Goal: Find specific page/section: Find specific page/section

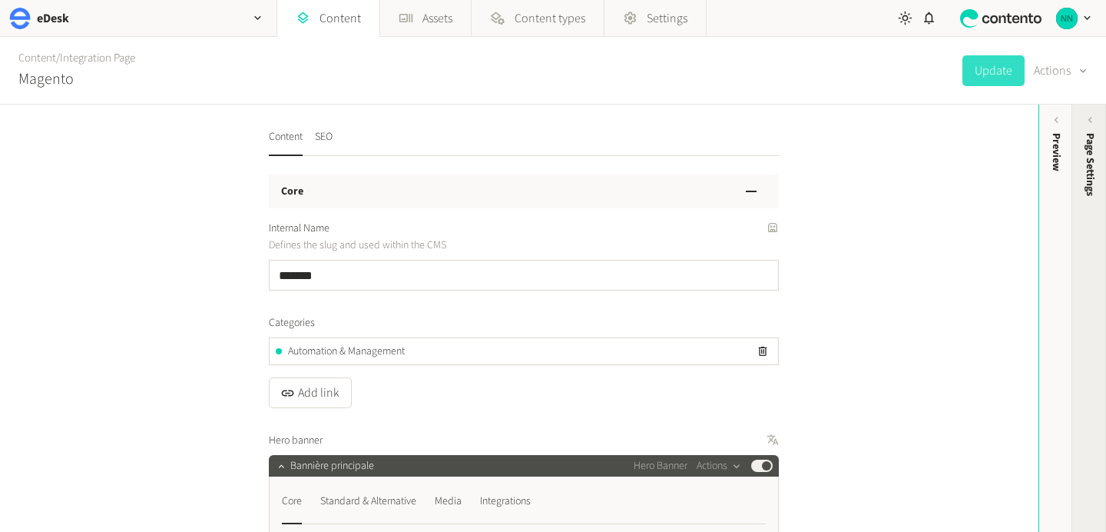
click at [1079, 164] on div "Page Settings" at bounding box center [1090, 252] width 34 height 277
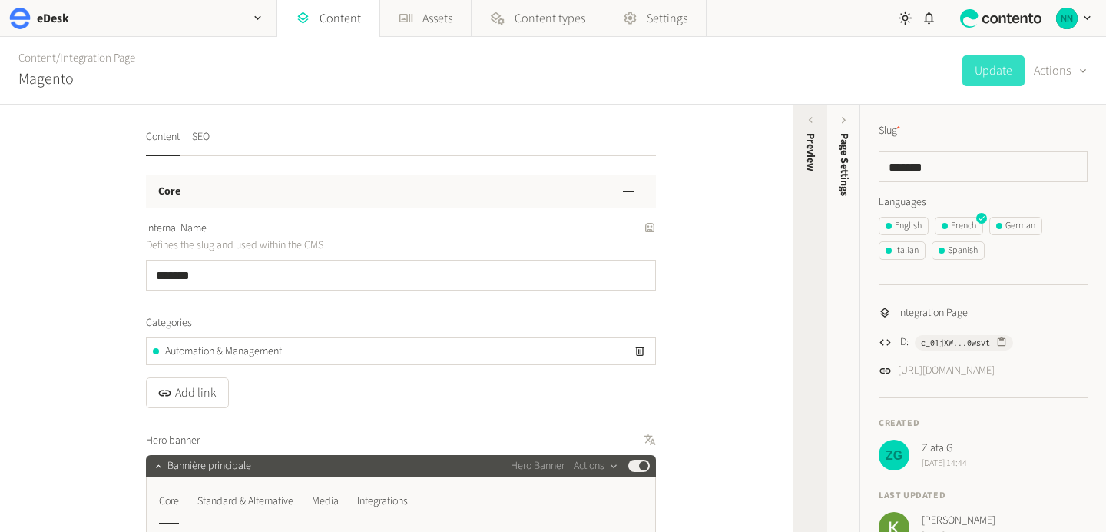
click at [800, 202] on div "Preview" at bounding box center [810, 252] width 34 height 277
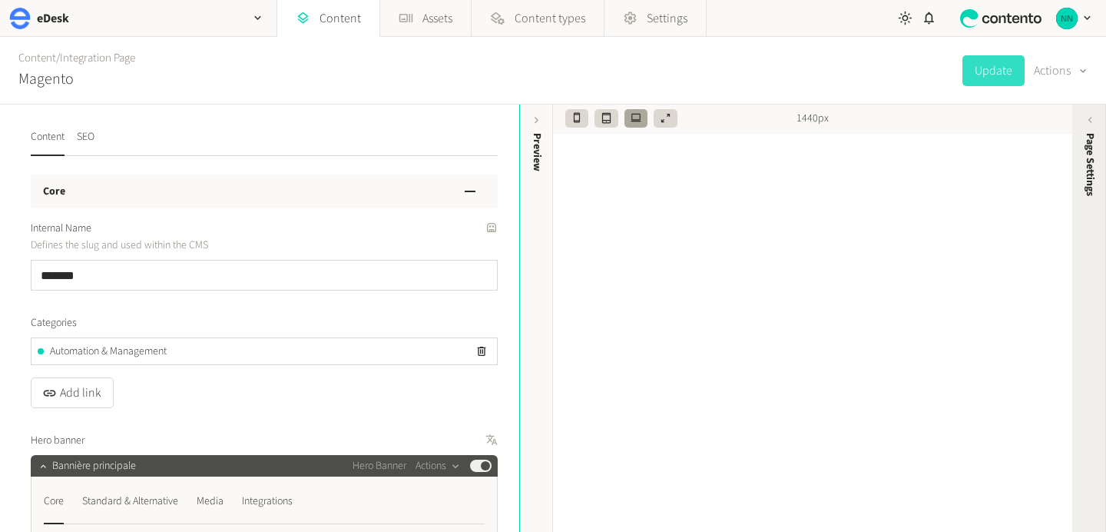
click at [1077, 192] on div "Page Settings" at bounding box center [1090, 252] width 34 height 277
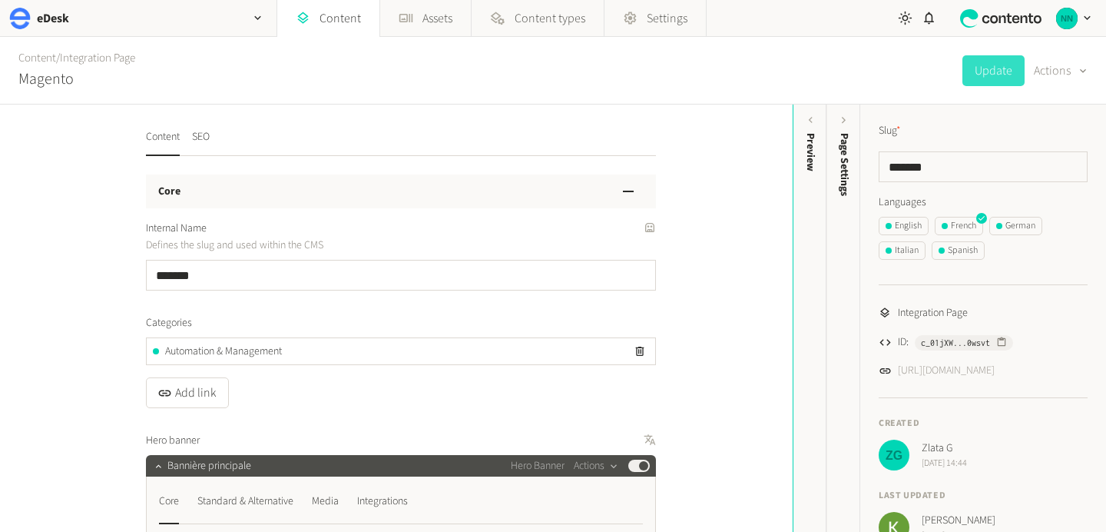
click at [938, 372] on link "[URL][DOMAIN_NAME]" at bounding box center [946, 371] width 97 height 16
click at [546, 22] on span "Content types" at bounding box center [550, 18] width 71 height 18
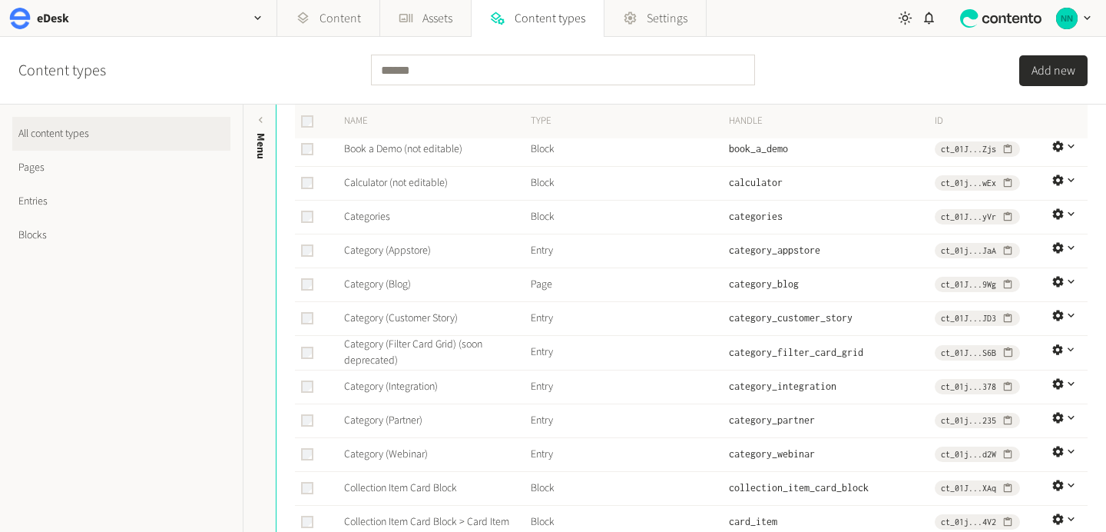
scroll to position [409, 0]
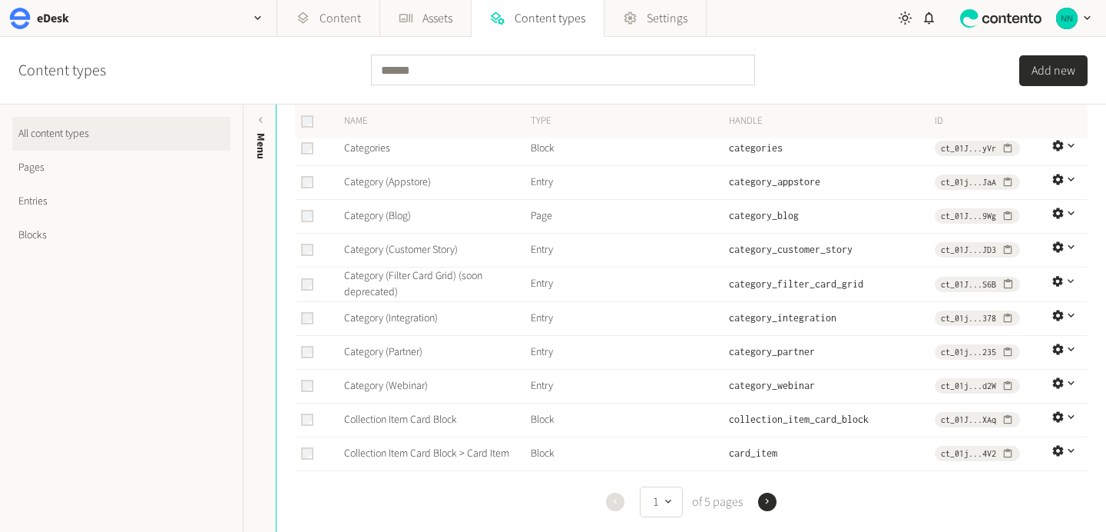
click at [73, 161] on link "Pages" at bounding box center [121, 168] width 218 height 34
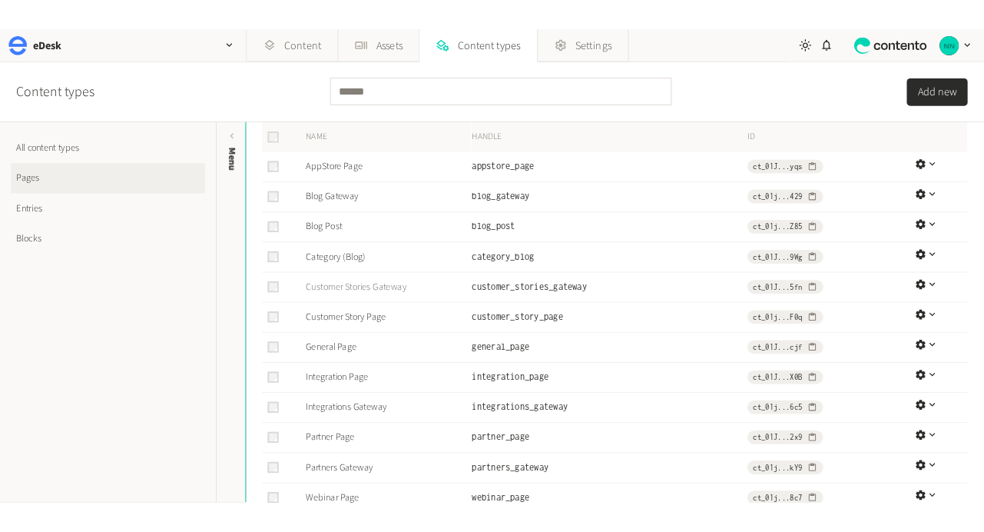
scroll to position [101, 0]
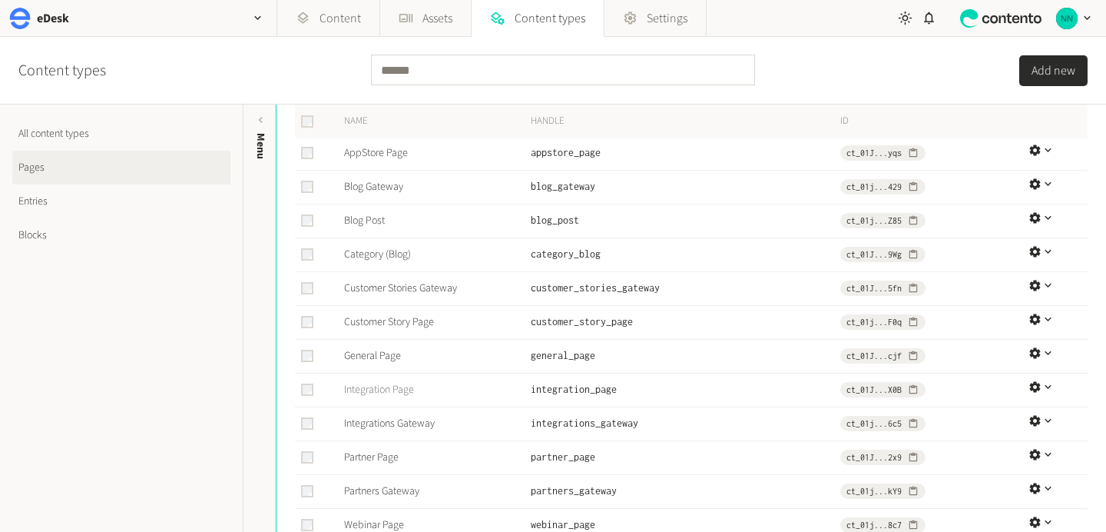
click at [390, 392] on link "Integration Page" at bounding box center [379, 389] width 70 height 15
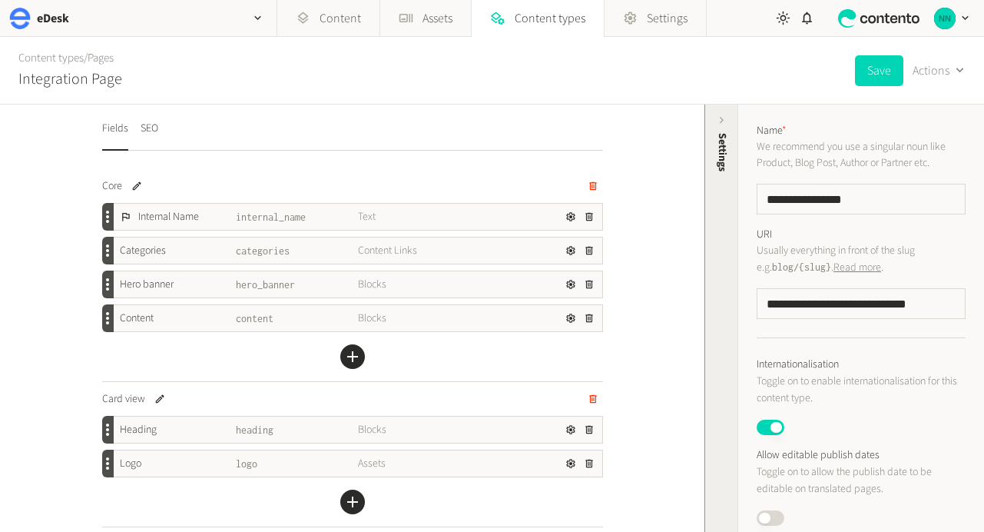
click at [717, 171] on span "Settings" at bounding box center [722, 152] width 16 height 38
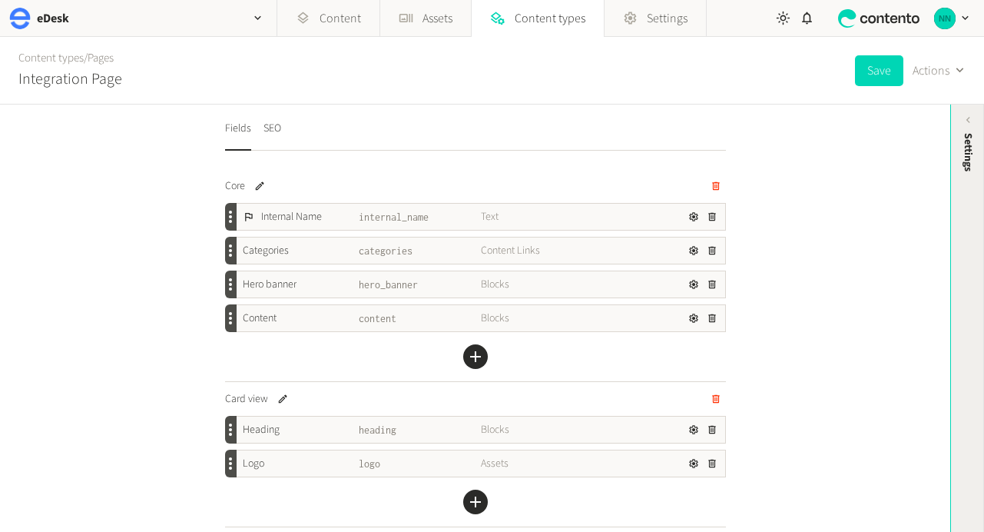
click at [952, 162] on div "Settings" at bounding box center [968, 252] width 34 height 277
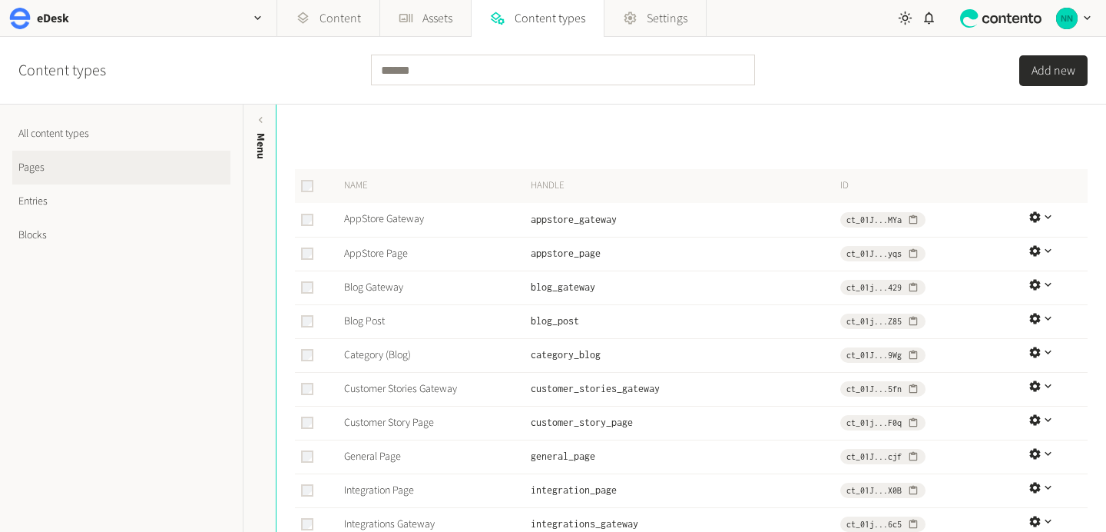
scroll to position [40, 0]
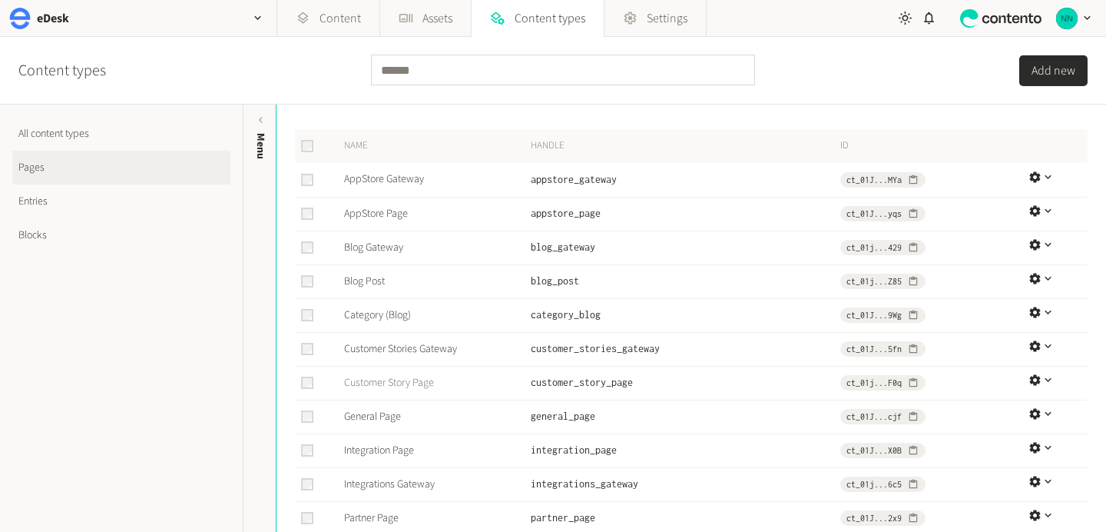
click at [373, 386] on link "Customer Story Page" at bounding box center [389, 382] width 90 height 15
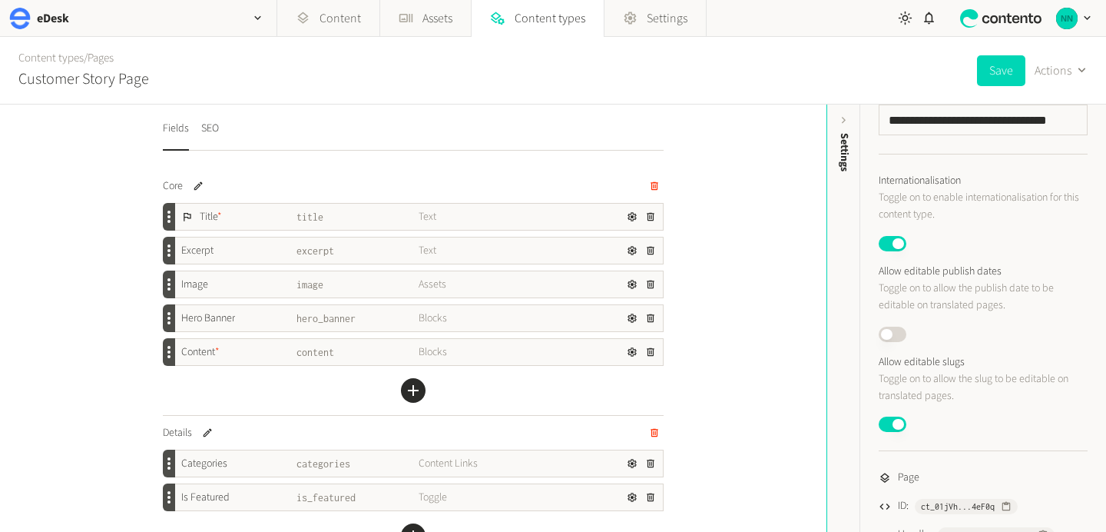
scroll to position [269, 0]
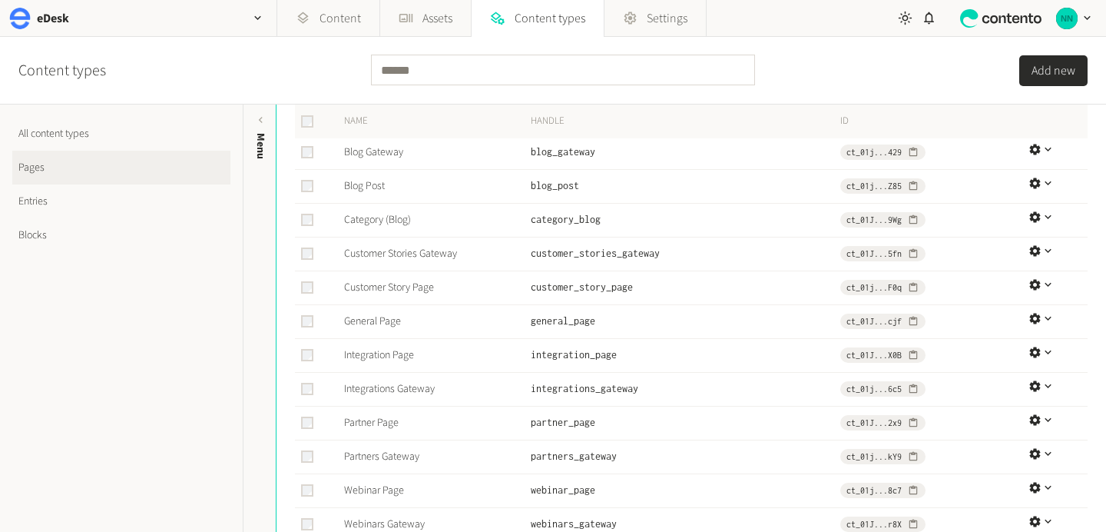
scroll to position [144, 0]
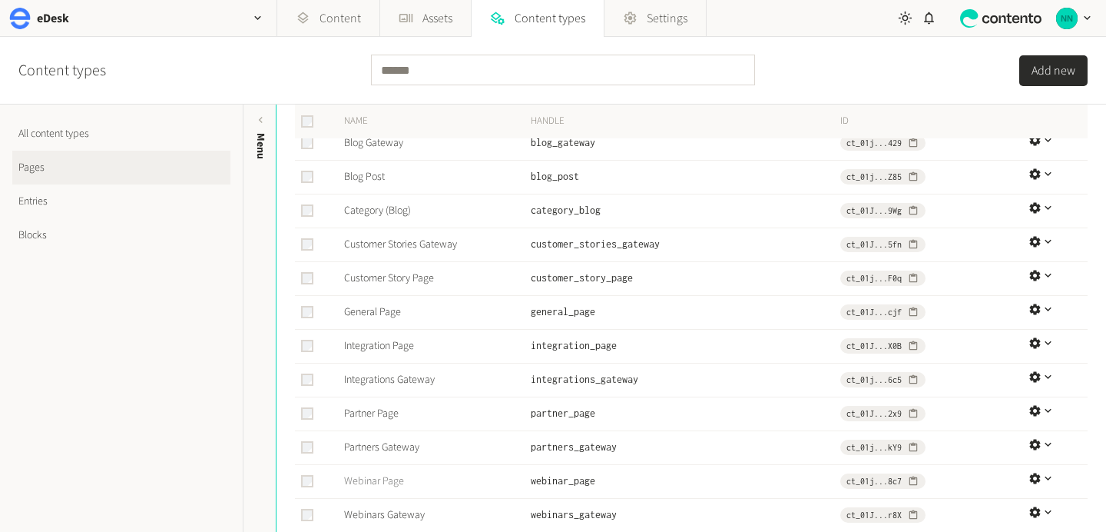
click at [384, 477] on link "Webinar Page" at bounding box center [374, 480] width 60 height 15
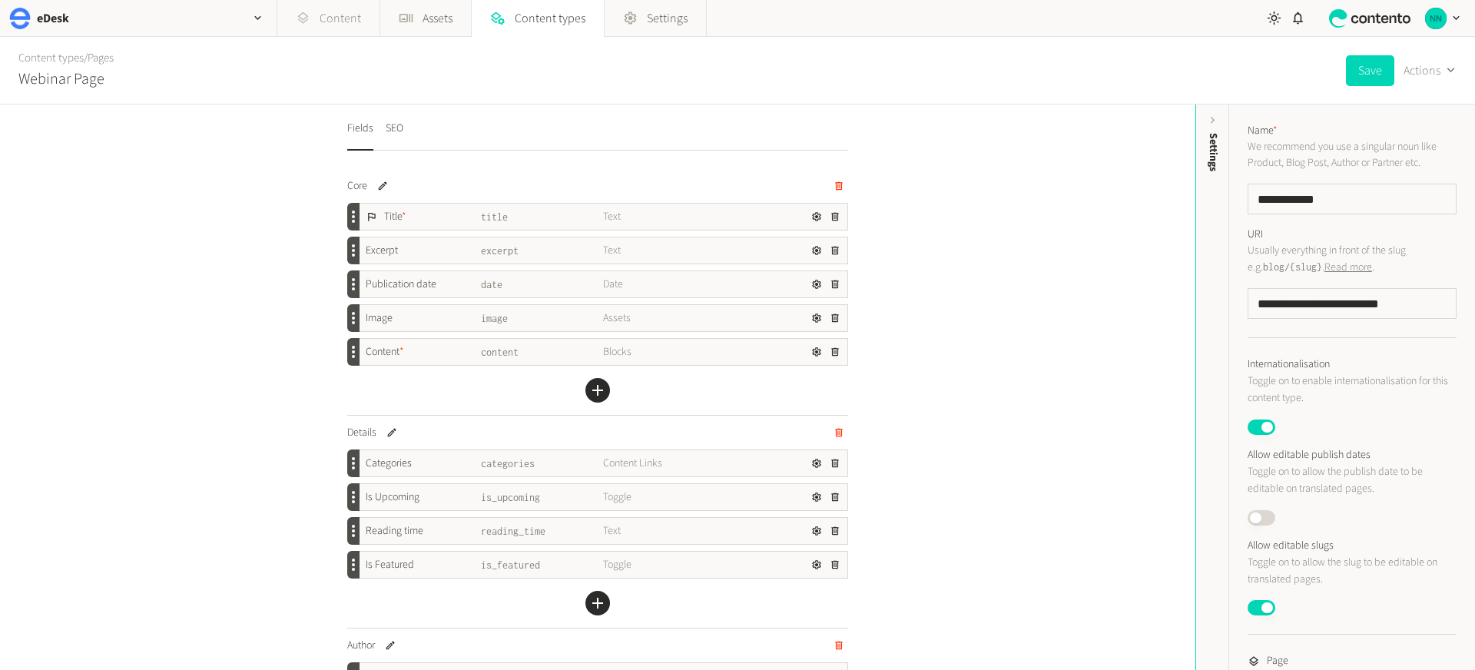
click at [315, 8] on link "Content" at bounding box center [328, 18] width 102 height 37
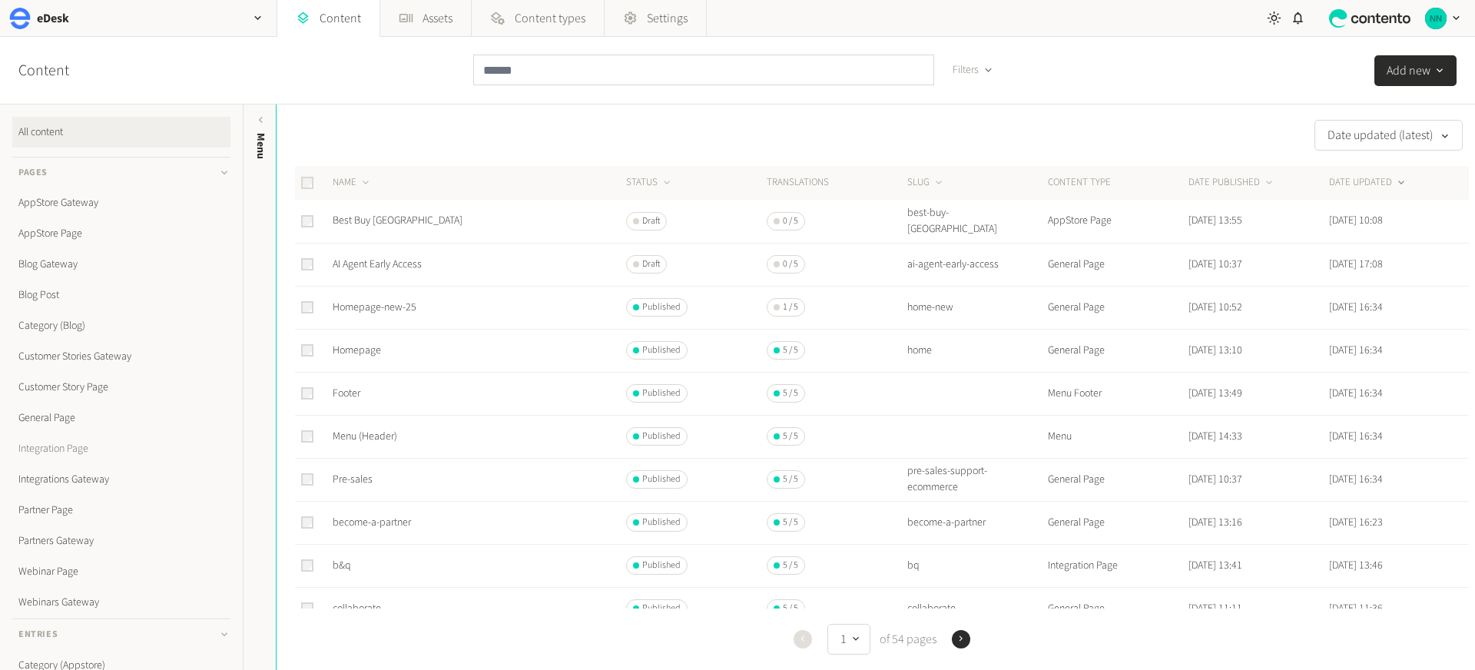
click at [78, 443] on link "Integration Page" at bounding box center [121, 448] width 218 height 31
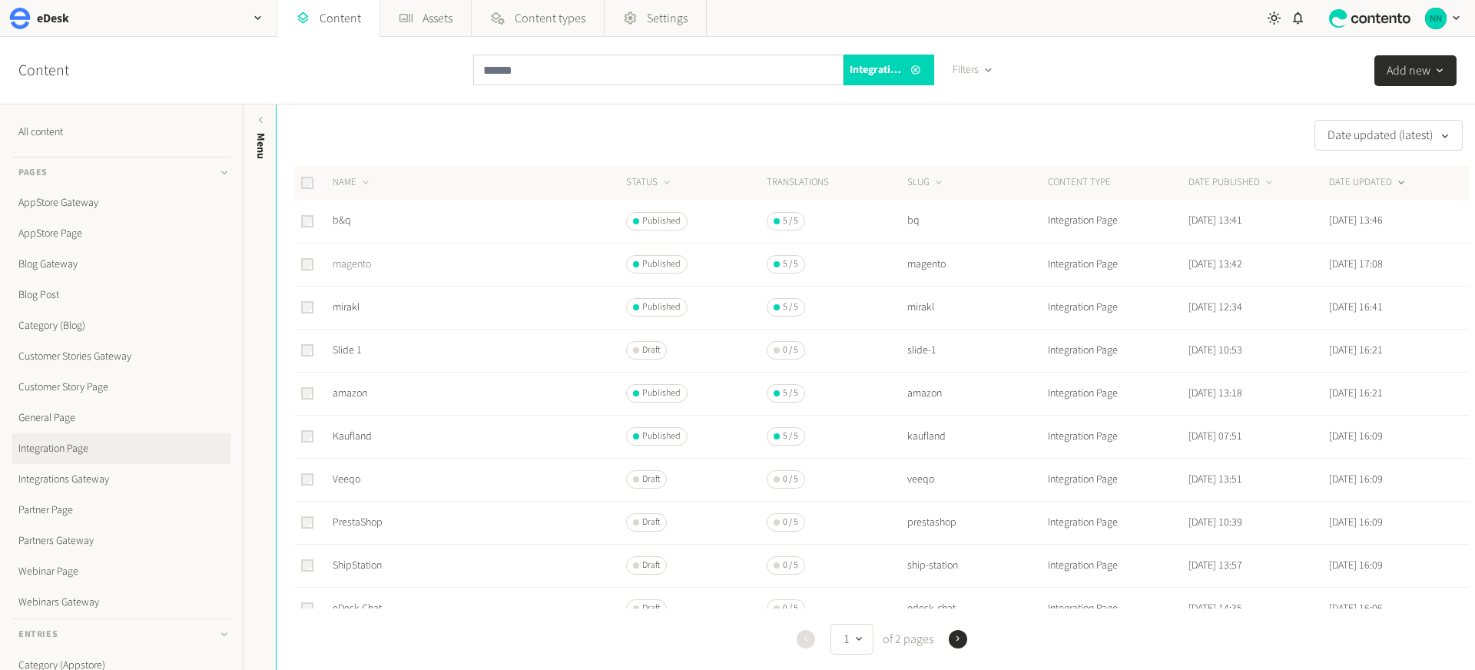
click at [364, 267] on link "magento" at bounding box center [352, 264] width 38 height 15
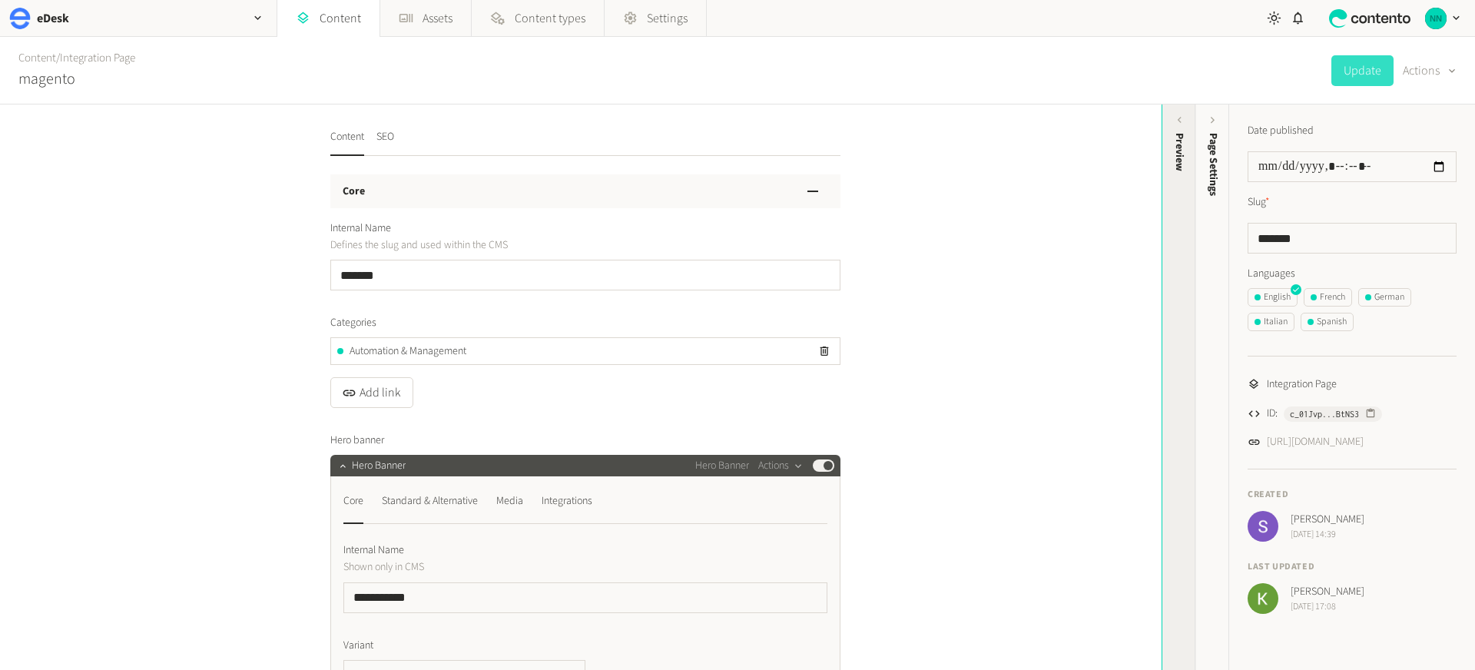
click at [1105, 425] on div "Preview" at bounding box center [1178, 386] width 34 height 565
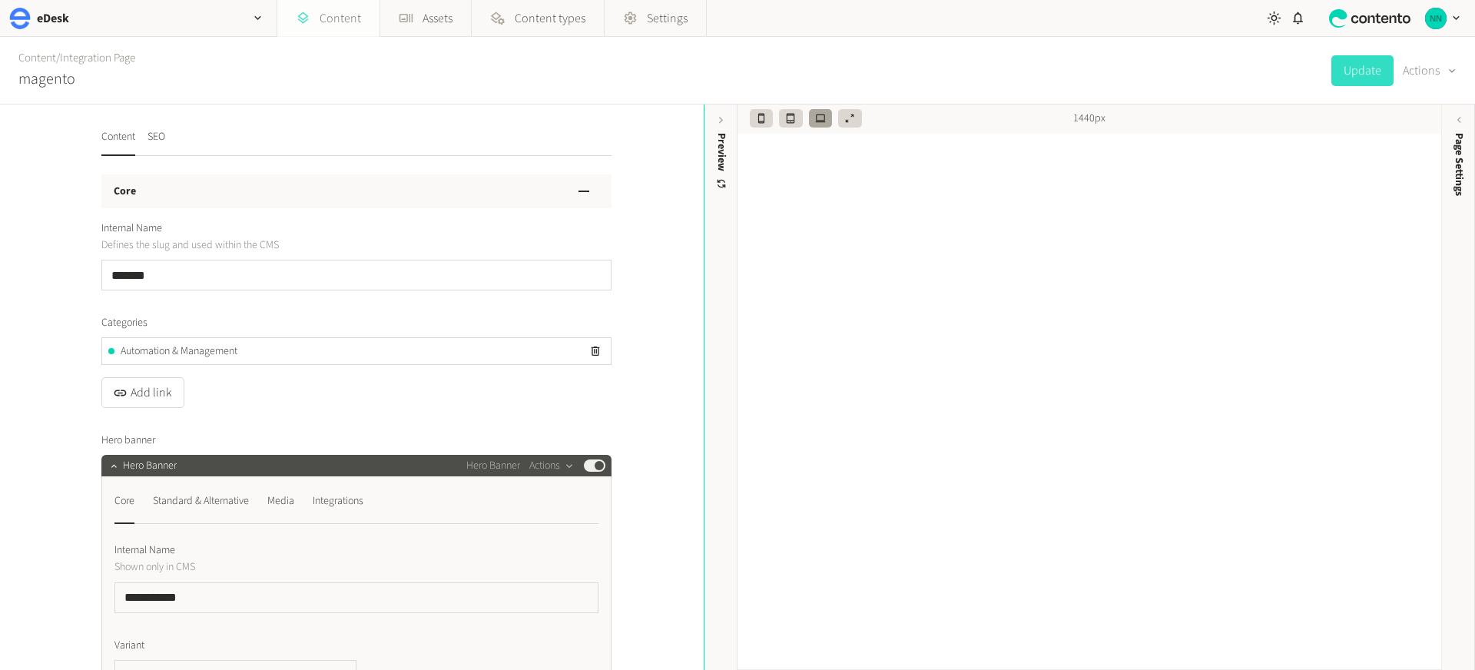
click at [349, 20] on link "Content" at bounding box center [328, 18] width 102 height 37
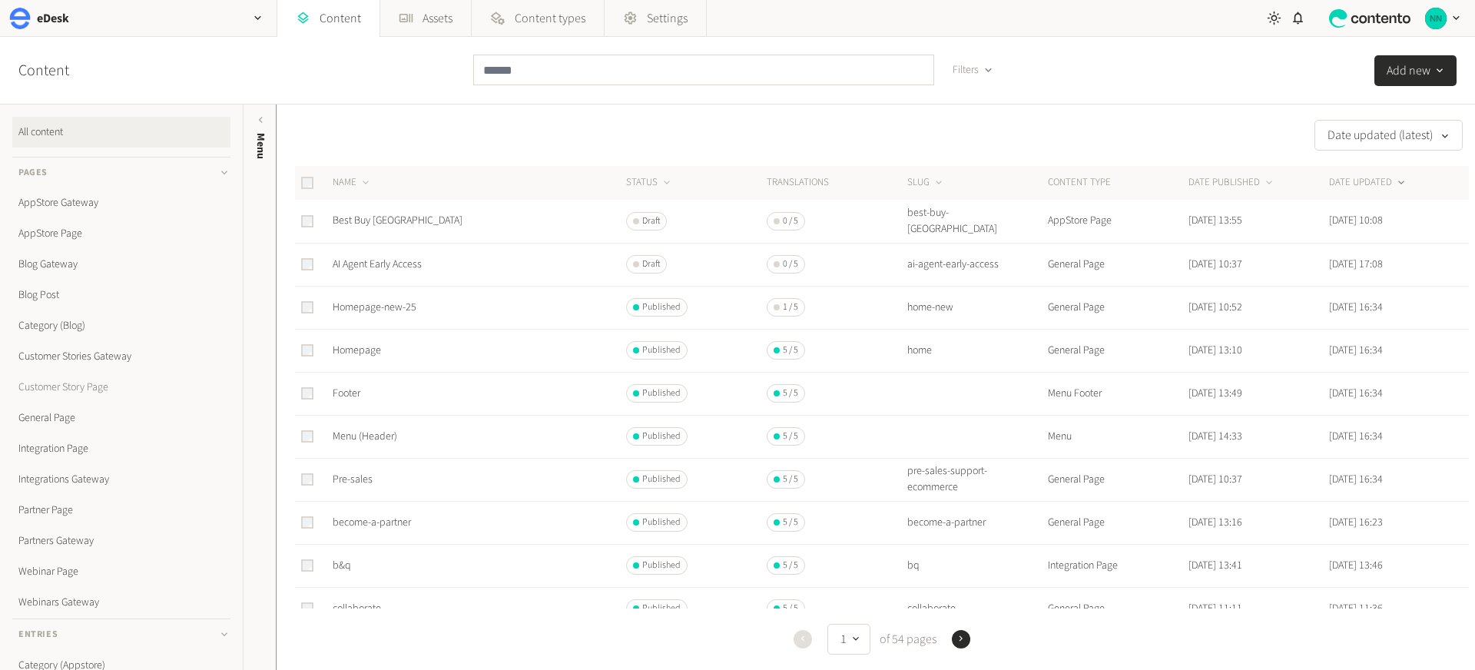
click at [104, 386] on link "Customer Story Page" at bounding box center [121, 387] width 218 height 31
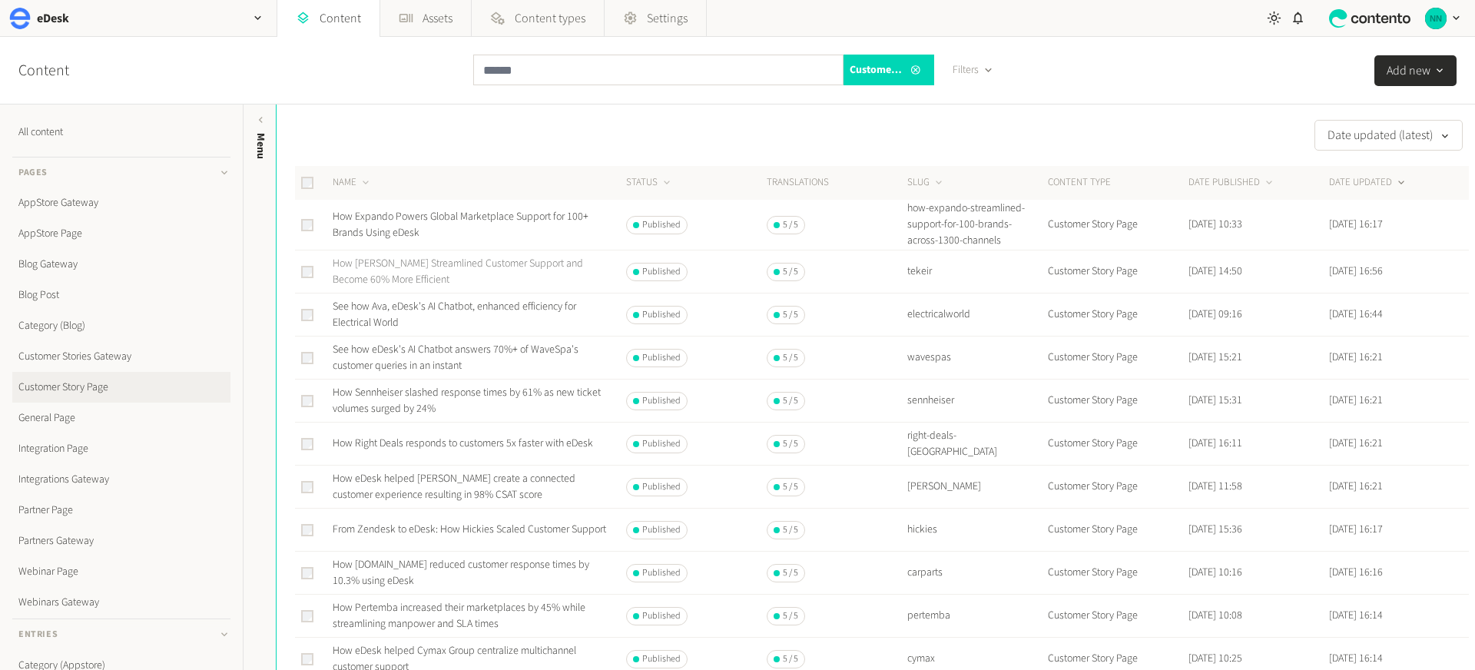
click at [532, 265] on link "How [PERSON_NAME] Streamlined Customer Support and Become 60% More Efficient" at bounding box center [458, 271] width 250 height 31
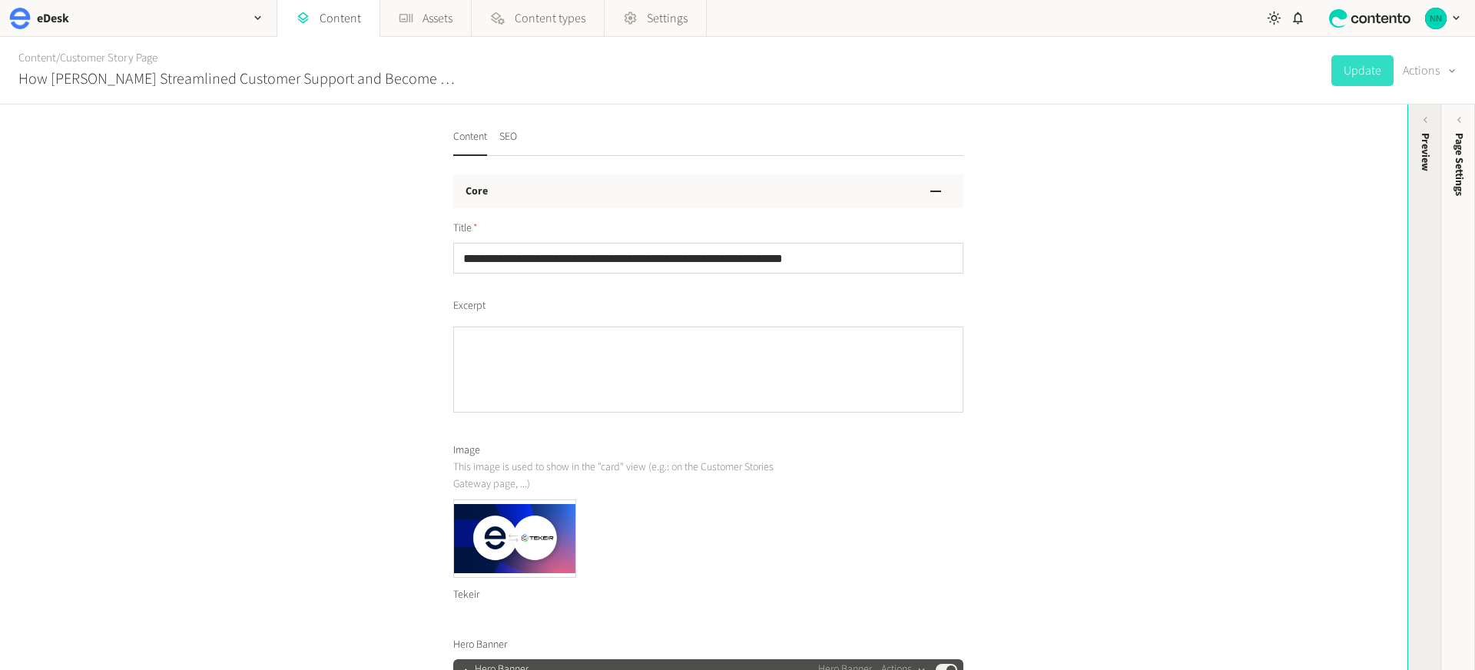
click at [1105, 167] on div "Preview" at bounding box center [1425, 152] width 16 height 38
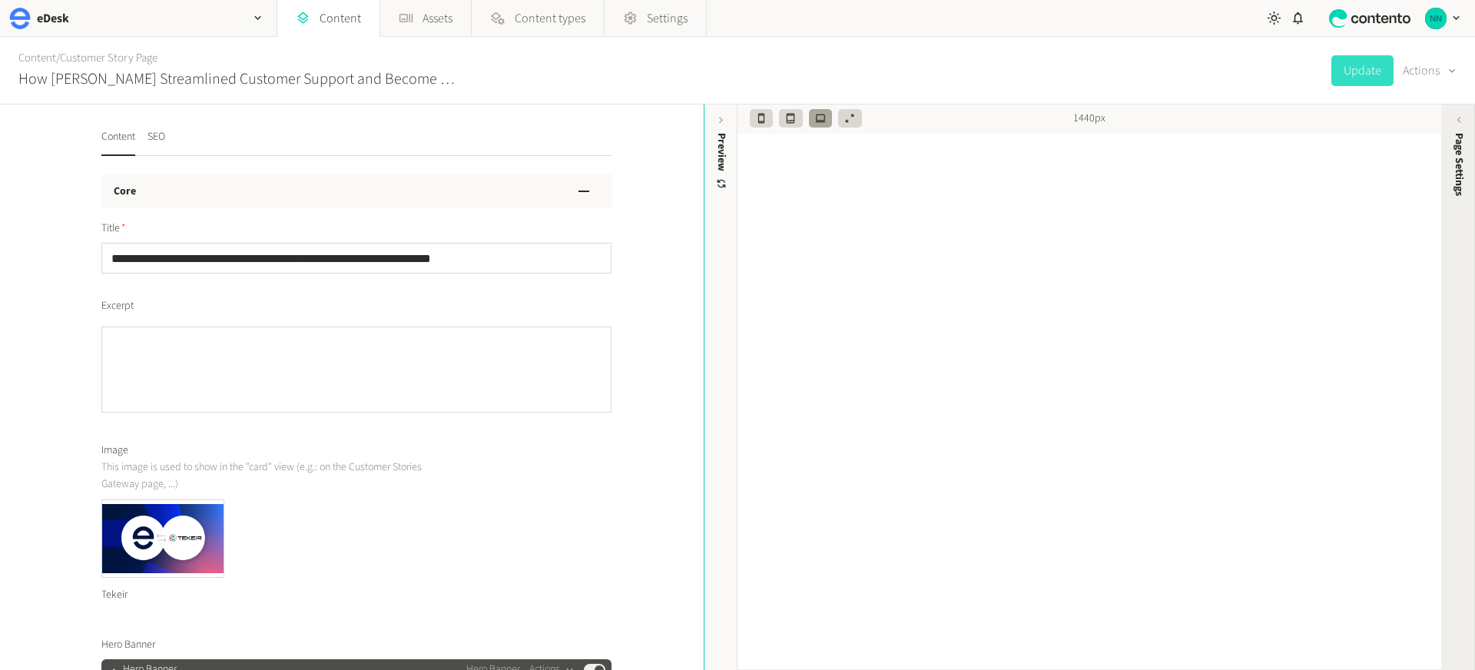
click at [1105, 216] on div "Page Settings" at bounding box center [1459, 252] width 34 height 277
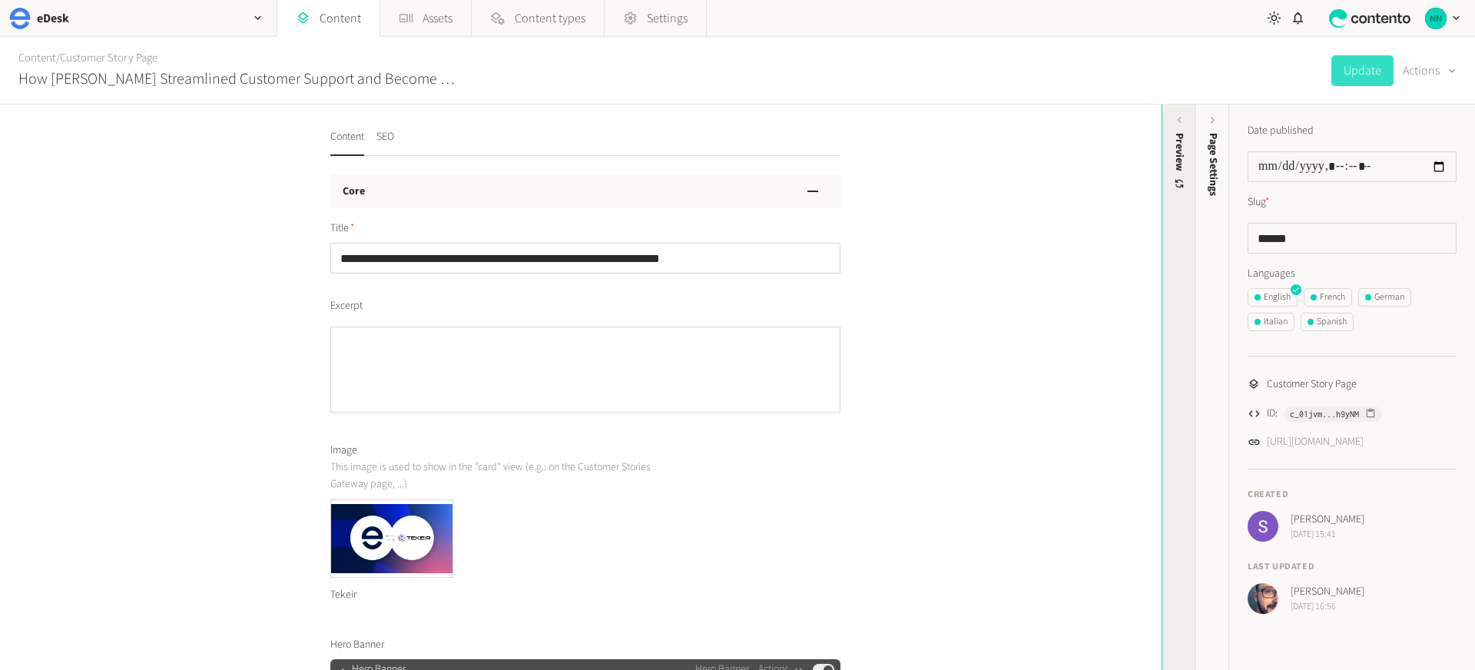
click at [1105, 300] on div "Preview" at bounding box center [1179, 252] width 34 height 277
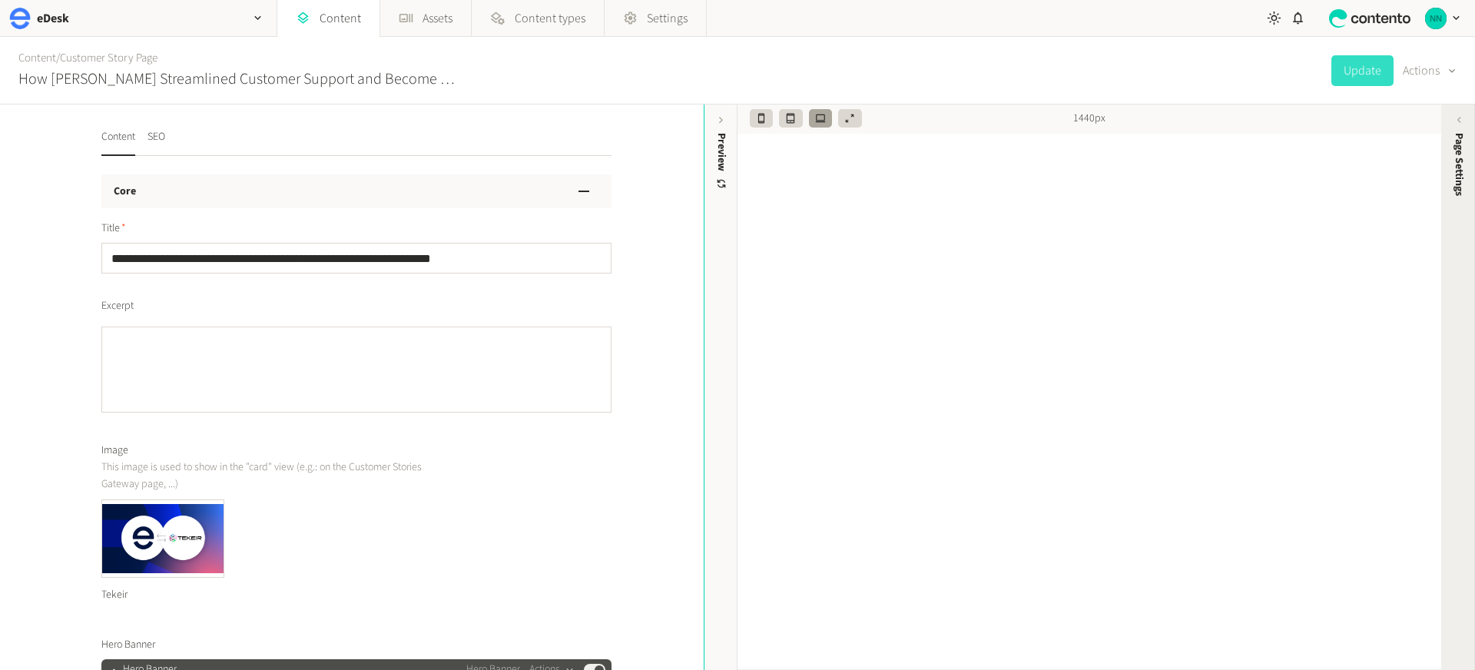
click at [1105, 173] on span "Page Settings" at bounding box center [1459, 164] width 16 height 63
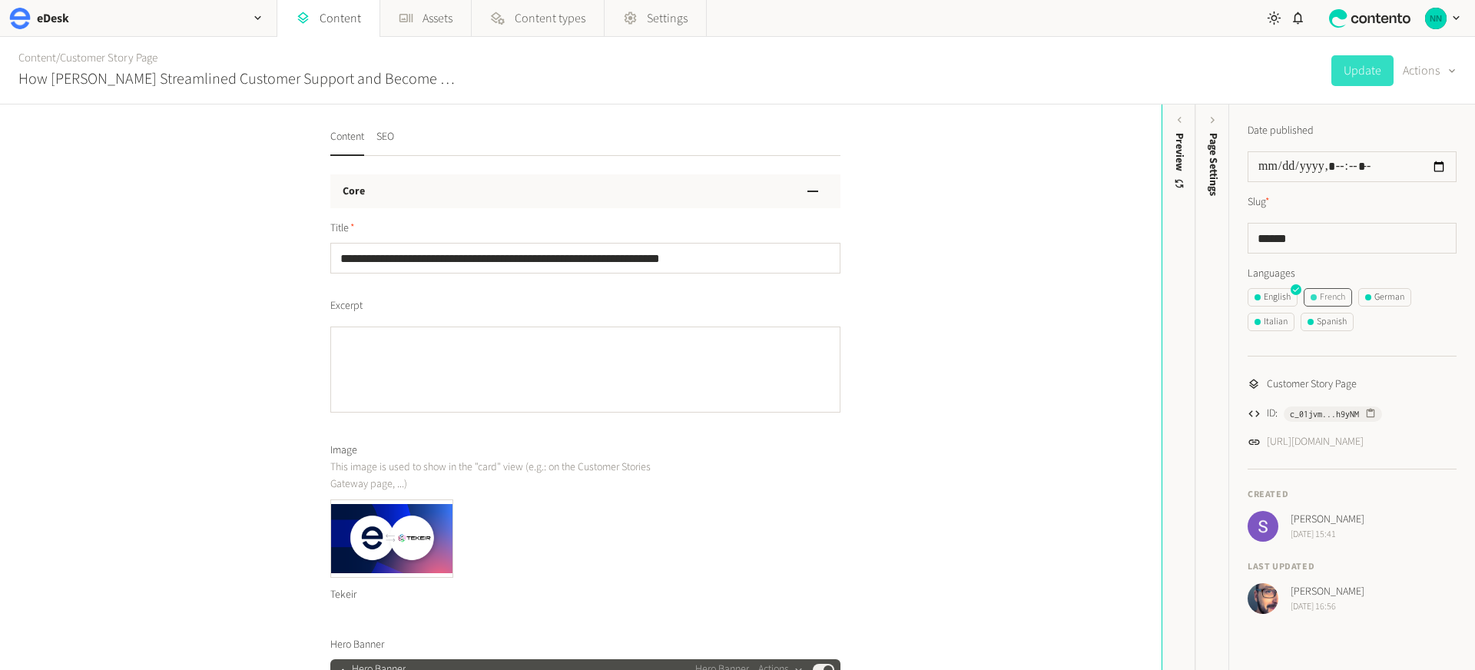
click at [1105, 297] on div "French" at bounding box center [1327, 297] width 35 height 14
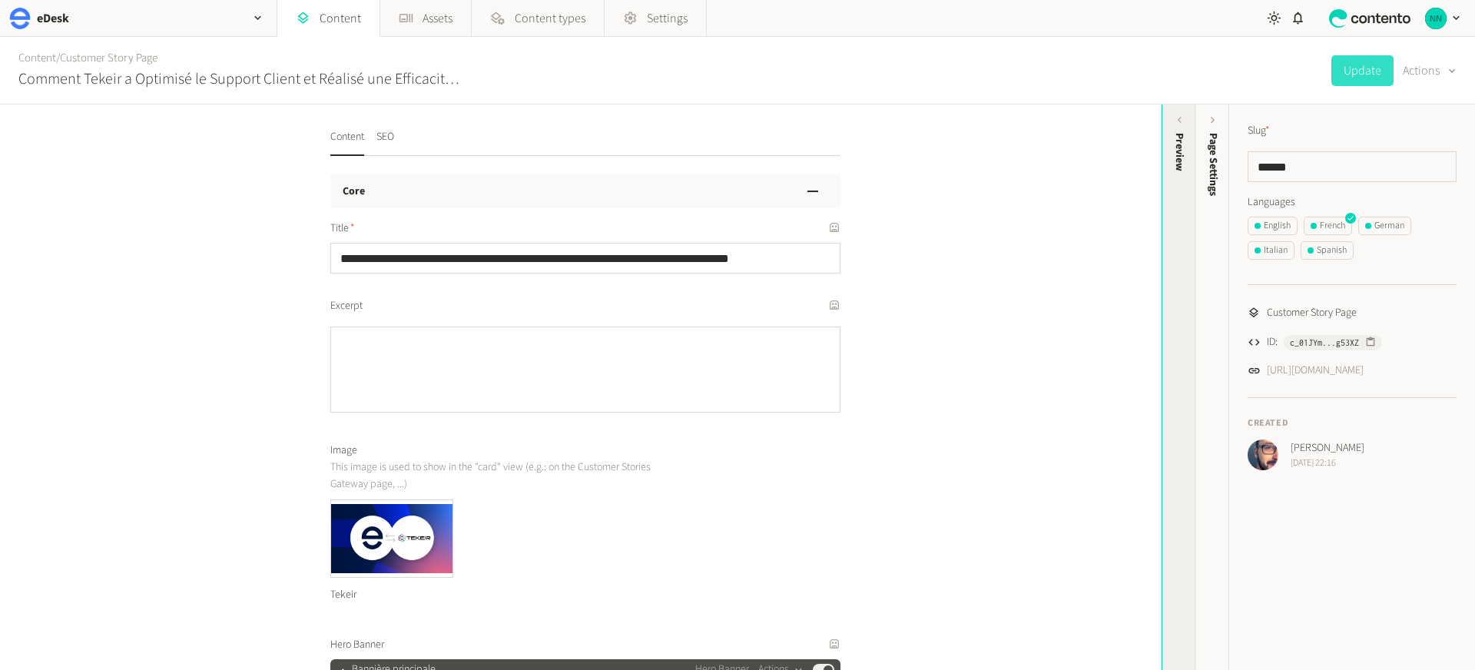
click at [1105, 284] on div "Preview" at bounding box center [1179, 252] width 34 height 277
